Goal: Navigation & Orientation: Find specific page/section

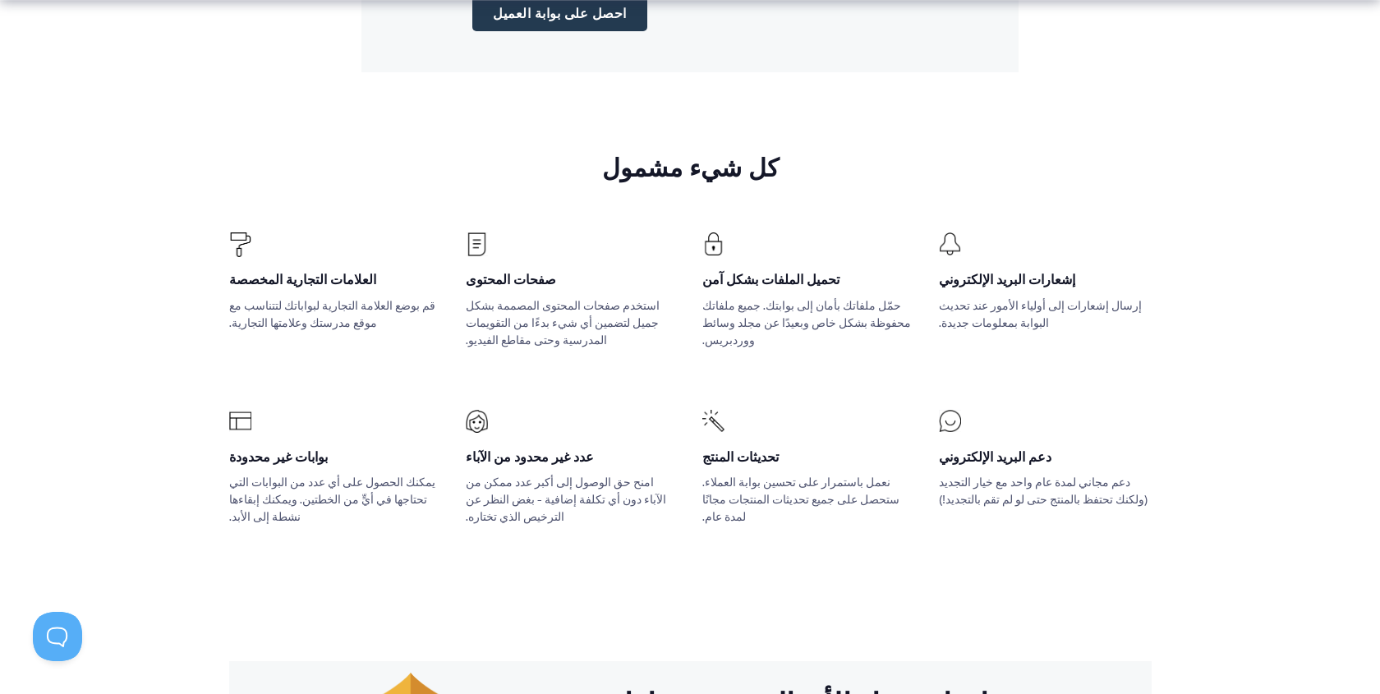
scroll to position [2097, 0]
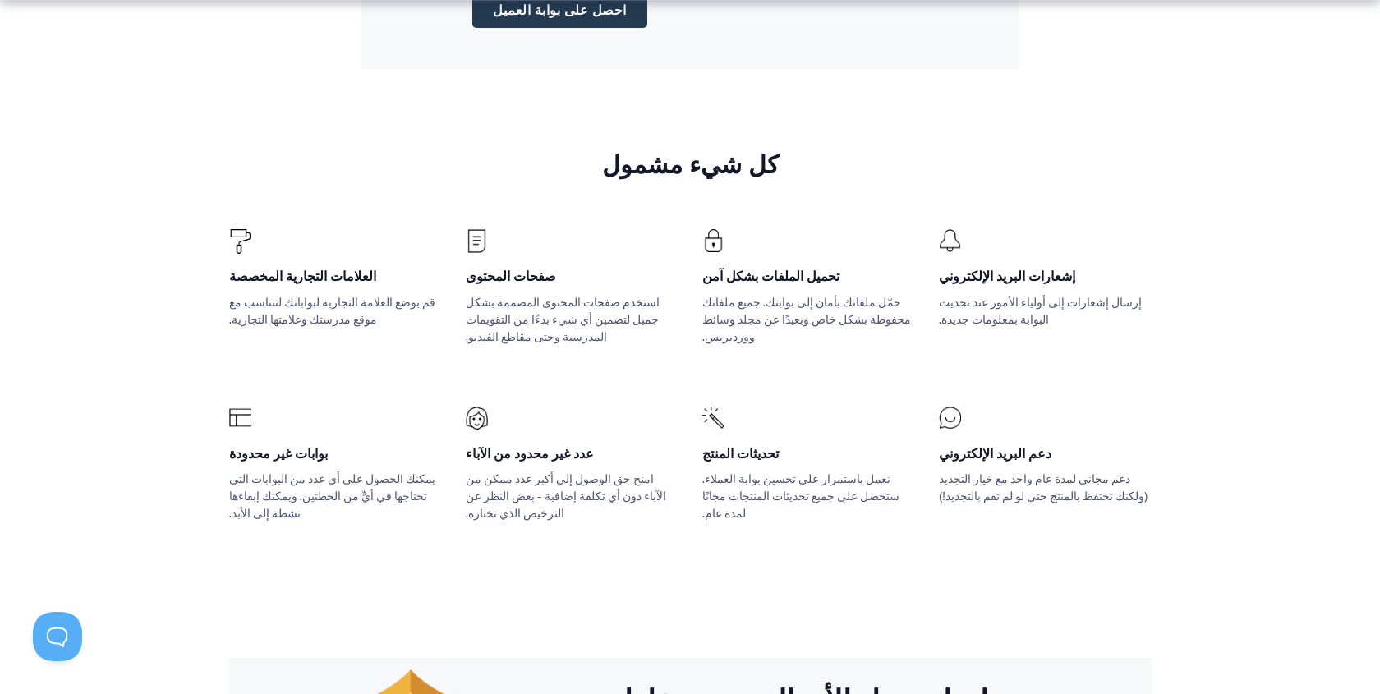
click at [1009, 266] on font "إشعارات البريد الإلكتروني" at bounding box center [1007, 276] width 136 height 20
click at [794, 266] on font "تحميل الملفات بشكل آمن" at bounding box center [770, 276] width 137 height 20
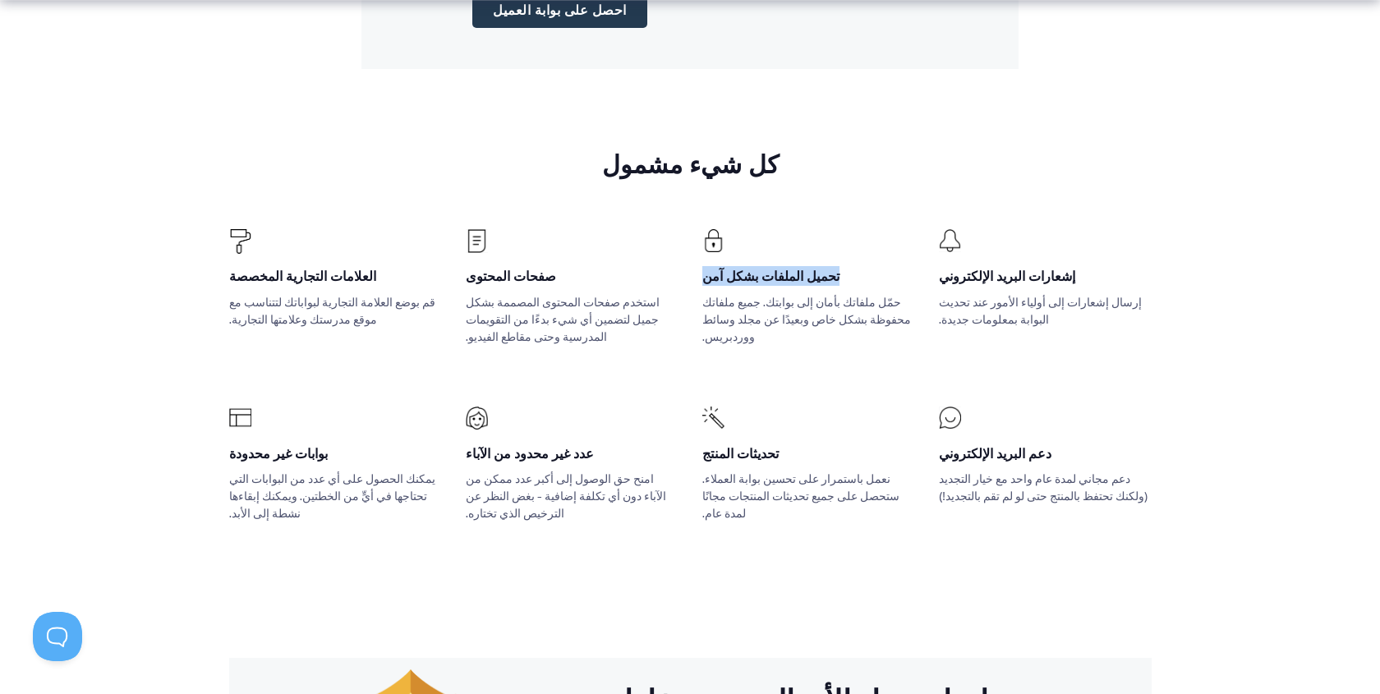
click at [794, 266] on font "تحميل الملفات بشكل آمن" at bounding box center [770, 276] width 137 height 20
click at [507, 294] on font "استخدم صفحات المحتوى المصممة بشكل جميل لتضمين أي شيء بدءًا من التقويمات المدرسي…" at bounding box center [563, 319] width 194 height 51
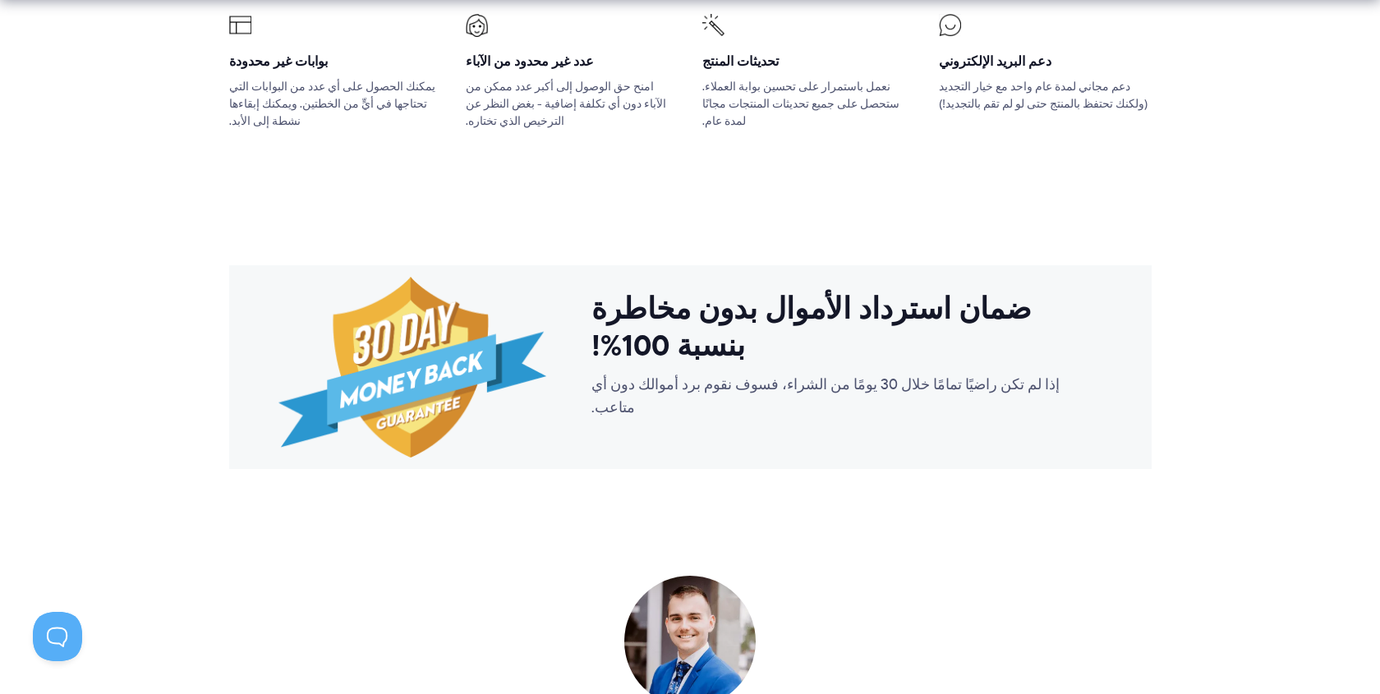
scroll to position [2492, 0]
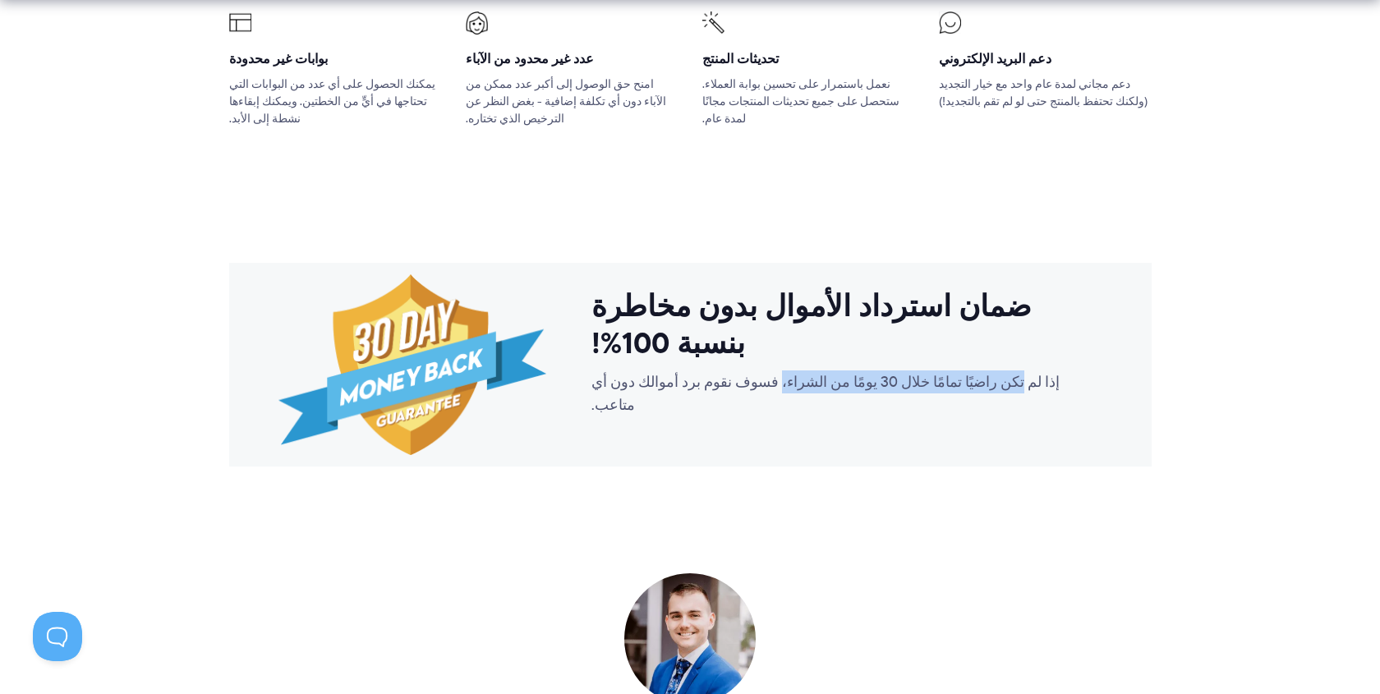
drag, startPoint x: 980, startPoint y: 210, endPoint x: 778, endPoint y: 210, distance: 202.1
click at [778, 371] on font "إذا لم تكن راضيًا تمامًا خلال 30 يومًا من الشراء، فسوف نقوم برد أموالك دون أي م…" at bounding box center [825, 393] width 468 height 44
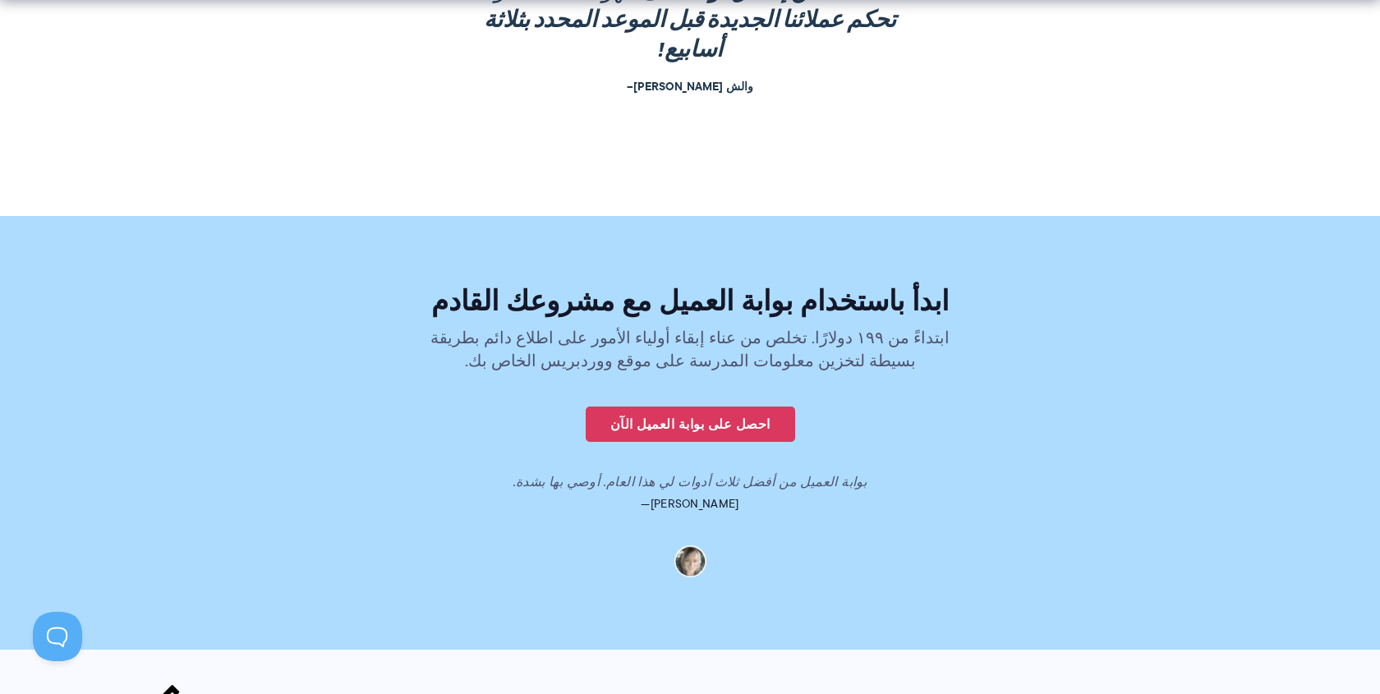
scroll to position [3370, 0]
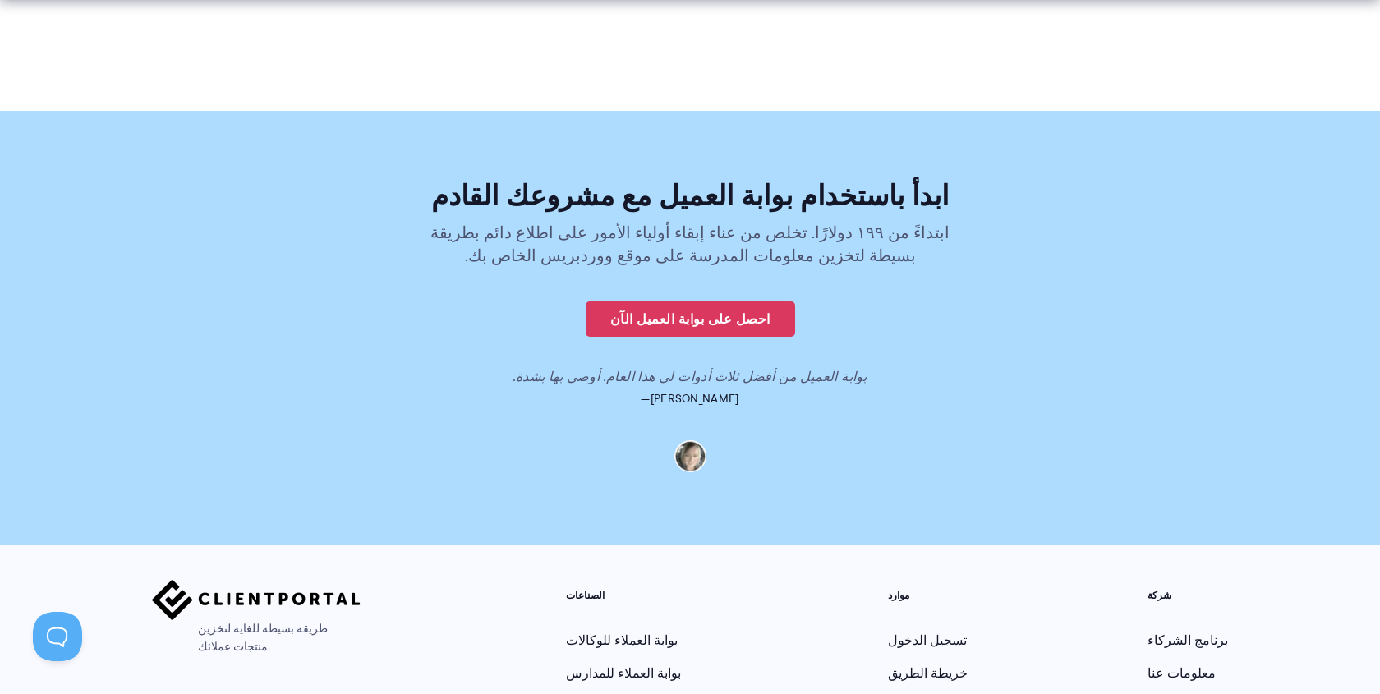
click at [608, 664] on font "بوابة العملاء للمدارس" at bounding box center [623, 673] width 115 height 19
